Goal: Transaction & Acquisition: Subscribe to service/newsletter

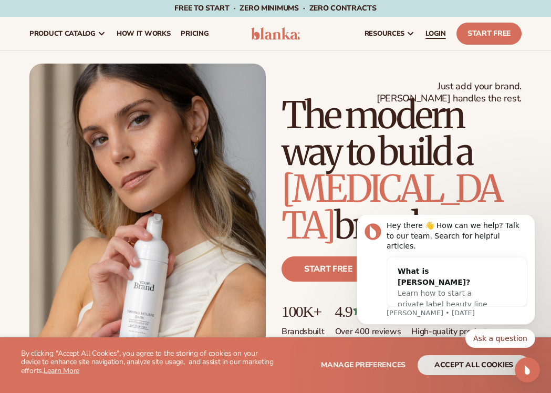
click at [429, 30] on span "LOGIN" at bounding box center [436, 33] width 20 height 8
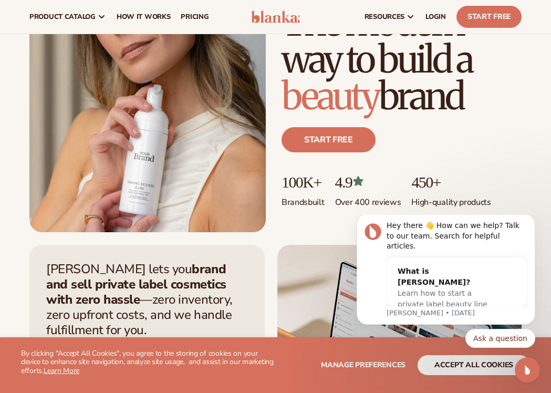
scroll to position [88, 0]
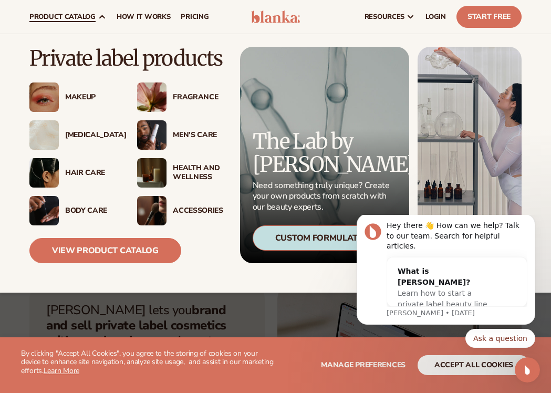
click at [83, 19] on span "product catalog" at bounding box center [62, 17] width 66 height 8
click at [81, 96] on div "Makeup" at bounding box center [90, 97] width 51 height 9
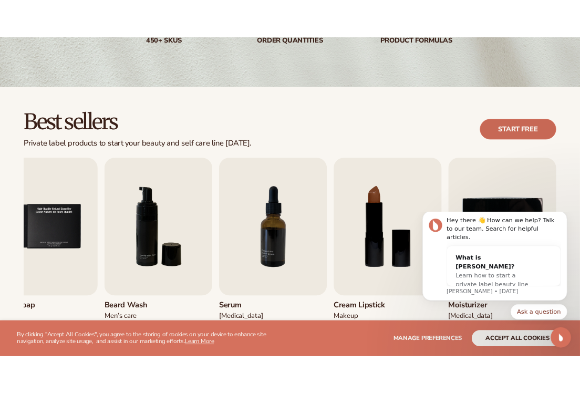
scroll to position [229, 0]
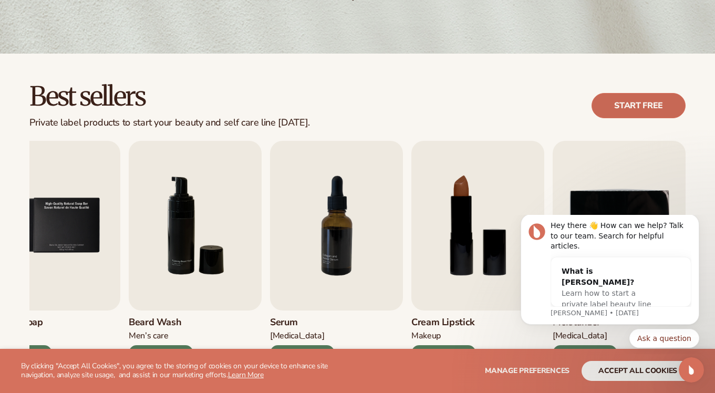
click at [551, 106] on link "Start free" at bounding box center [639, 105] width 94 height 25
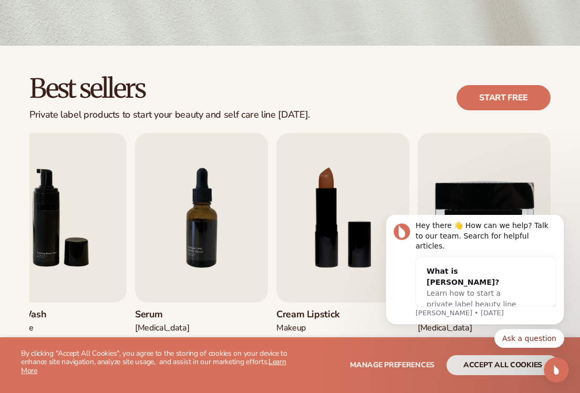
scroll to position [244, 0]
